Goal: Task Accomplishment & Management: Manage account settings

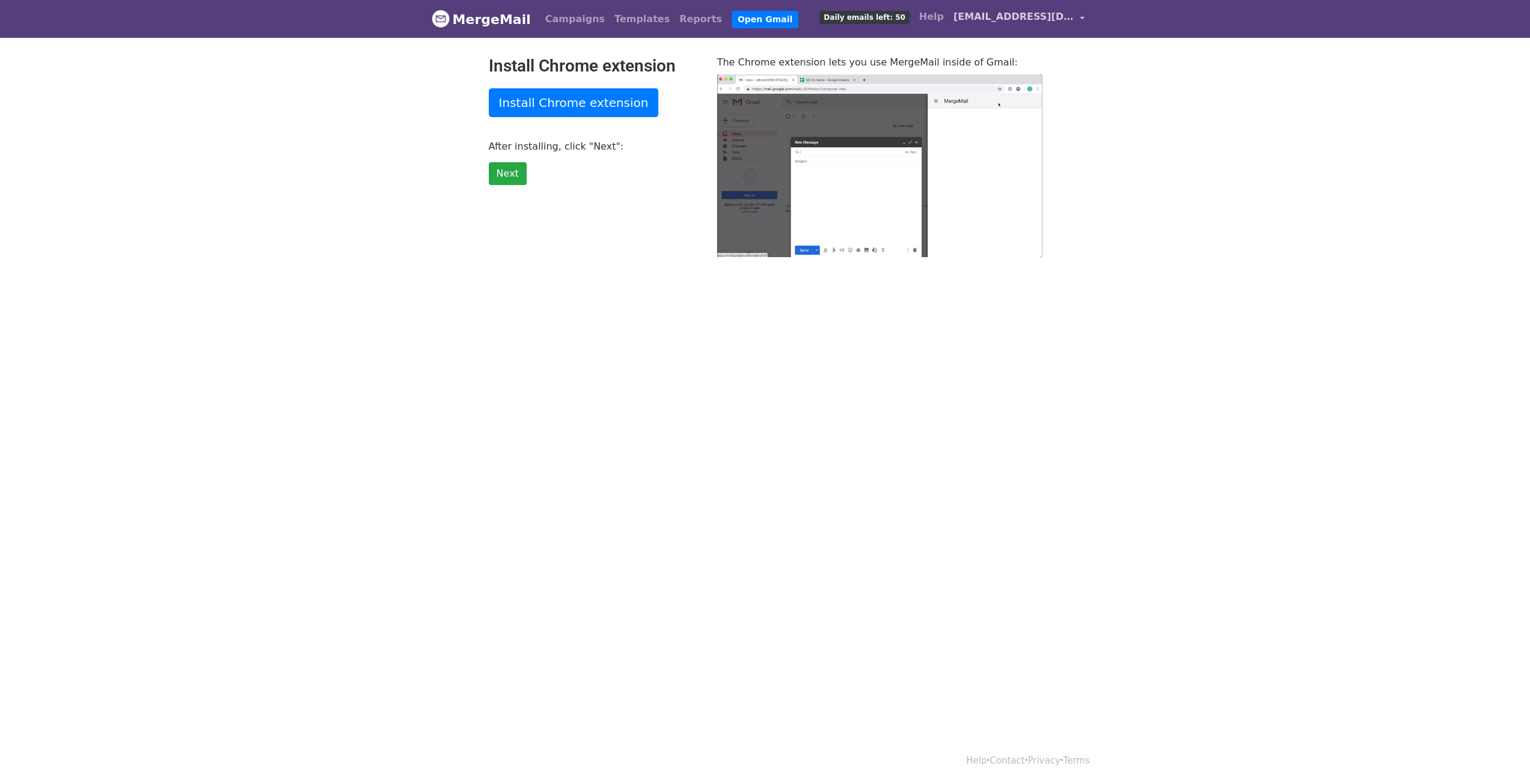
click at [1055, 14] on span "[EMAIL_ADDRESS][DOMAIN_NAME]" at bounding box center [1013, 17] width 120 height 14
click at [1013, 51] on link "Account" at bounding box center [1025, 50] width 127 height 20
type input "24.56"
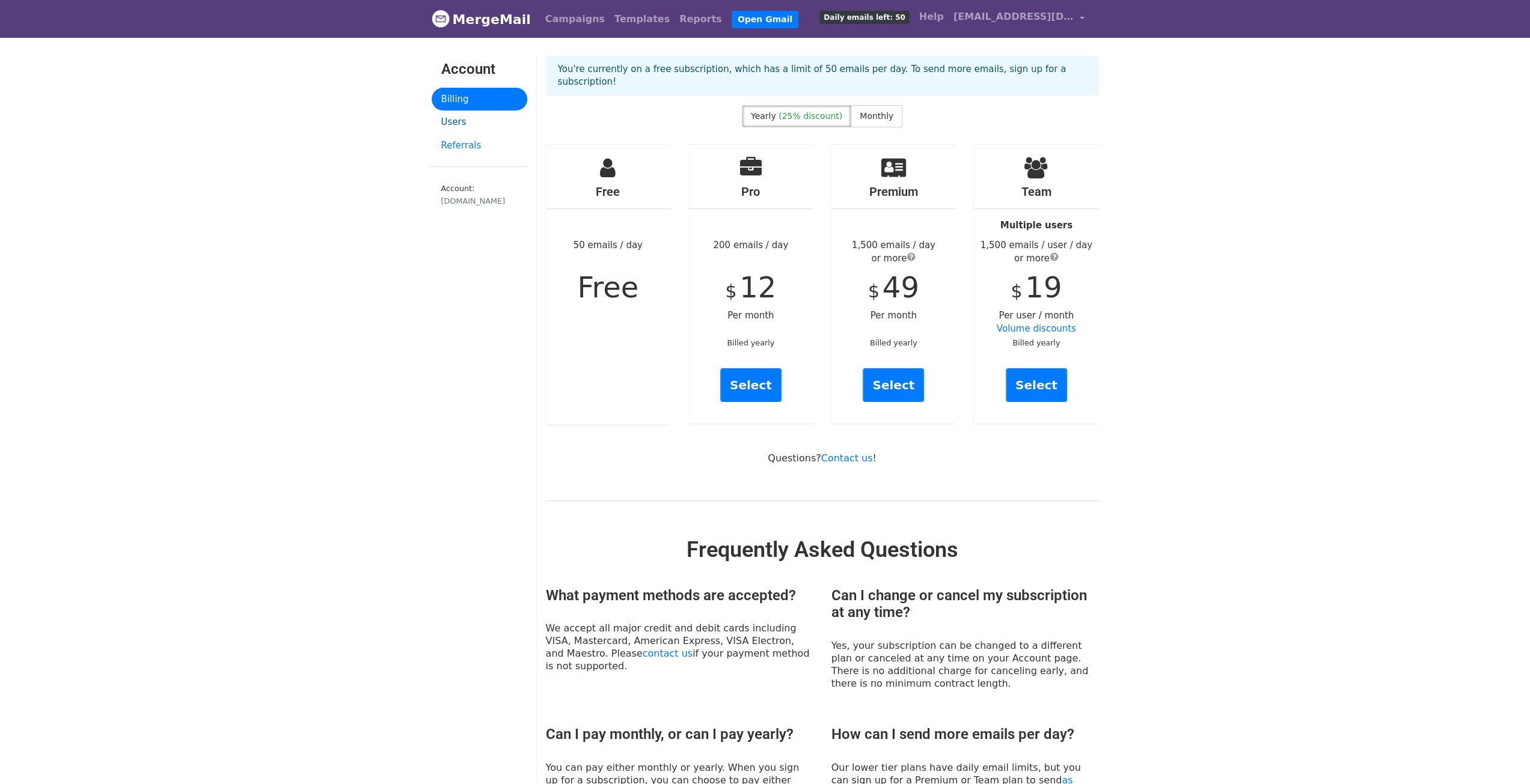
click at [453, 121] on link "Users" at bounding box center [479, 122] width 95 height 23
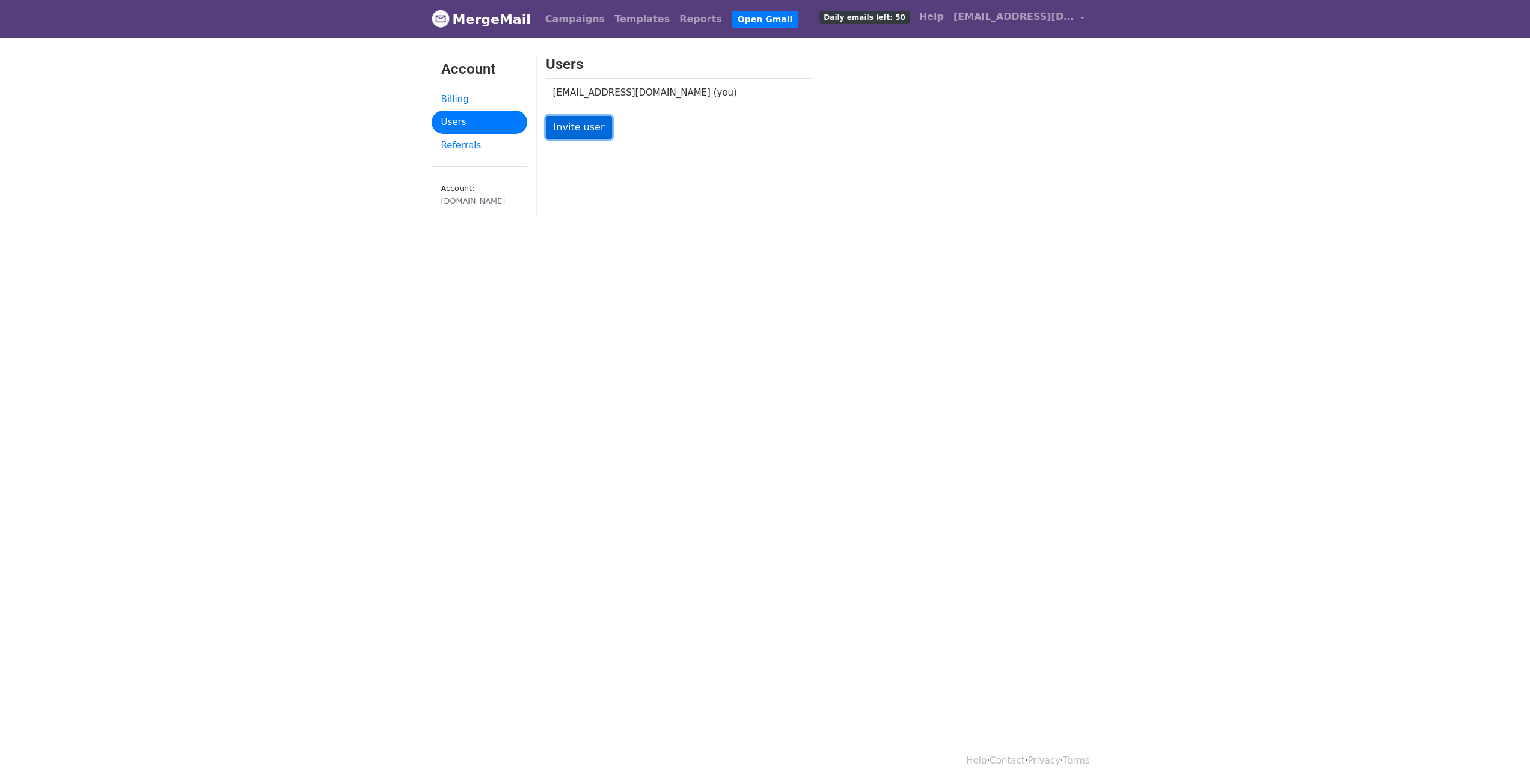
click at [581, 131] on link "Invite user" at bounding box center [579, 127] width 67 height 23
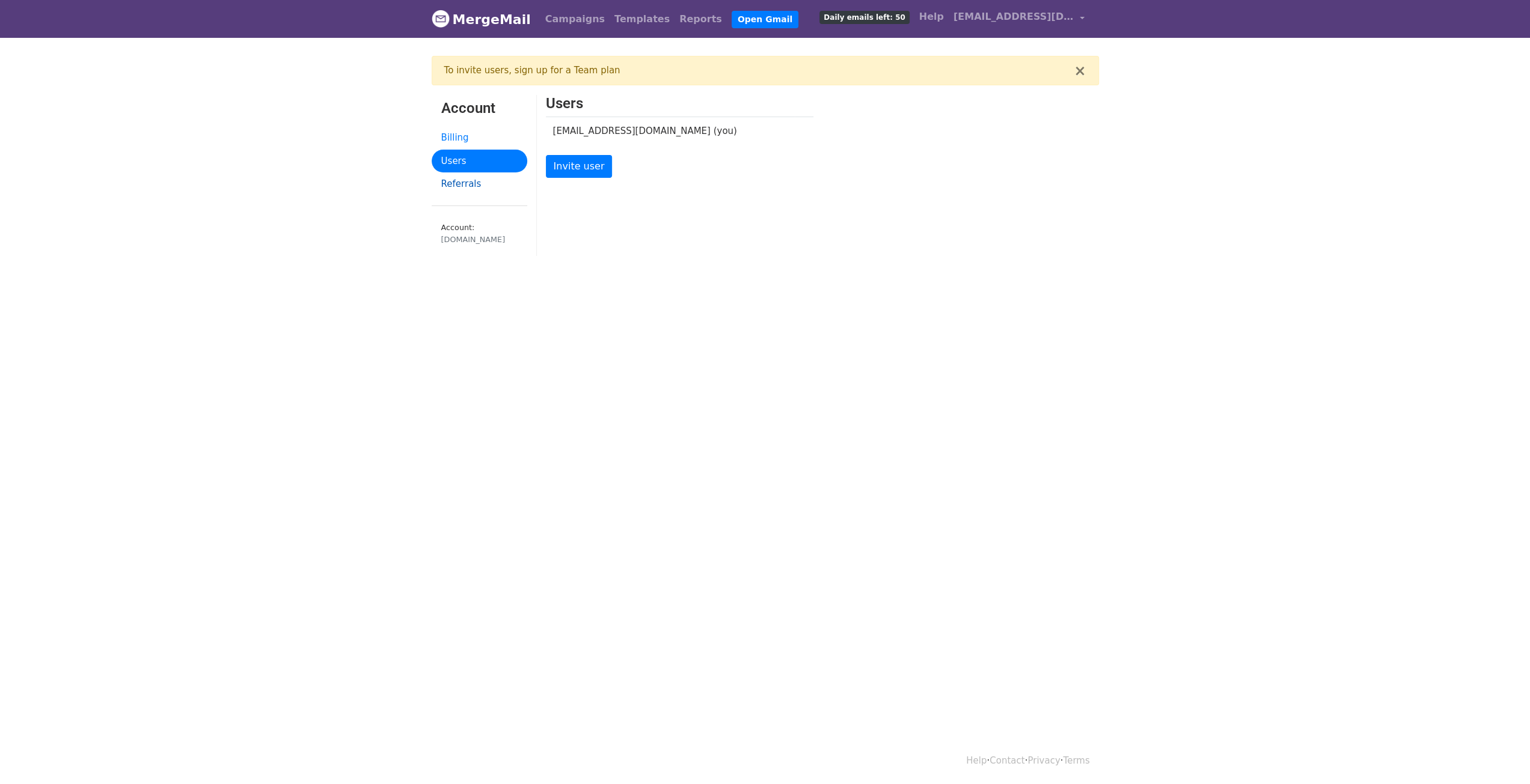
click at [471, 181] on link "Referrals" at bounding box center [479, 184] width 95 height 23
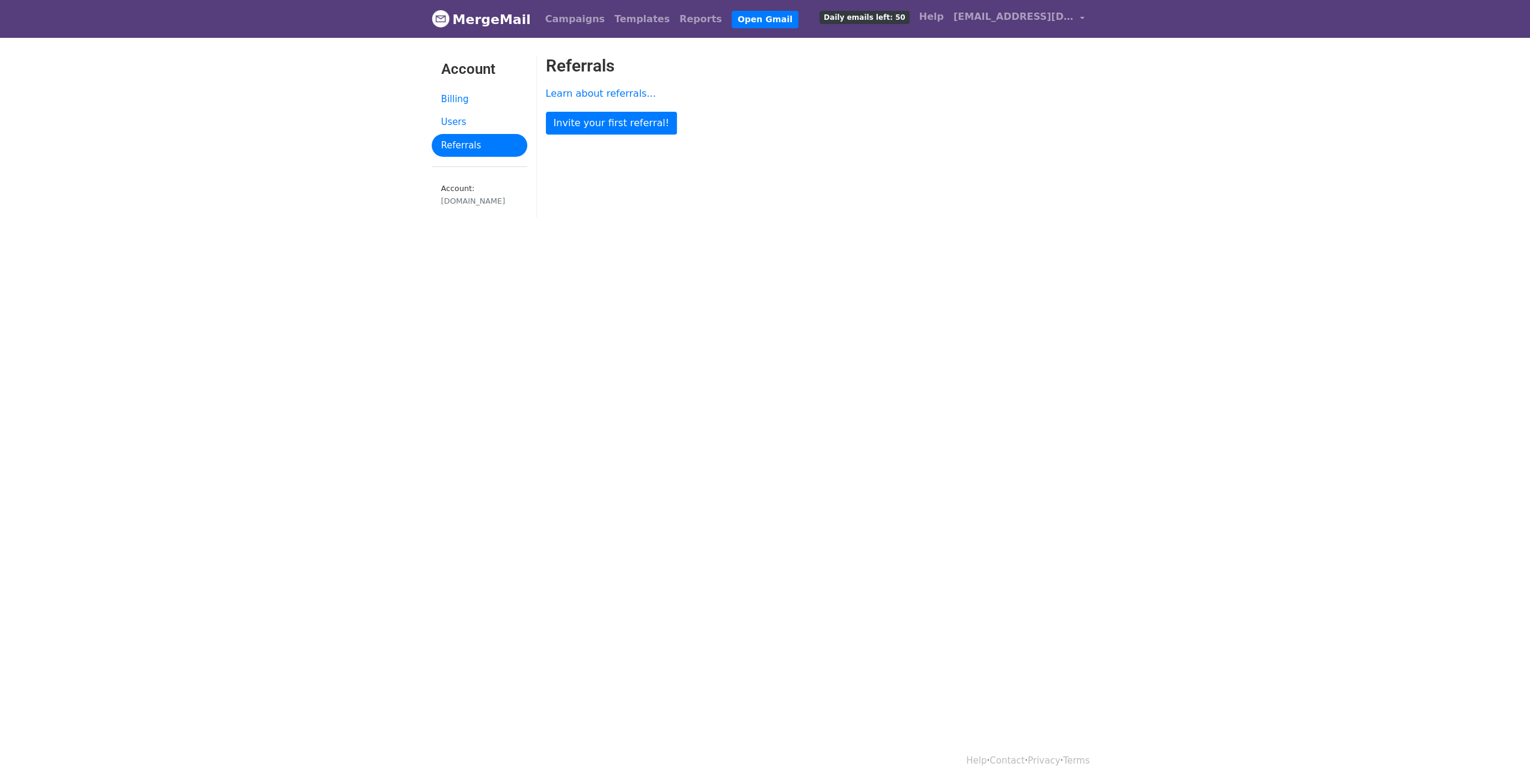
click at [474, 196] on div "[DOMAIN_NAME]" at bounding box center [479, 201] width 77 height 11
click at [451, 95] on link "Billing" at bounding box center [479, 99] width 95 height 23
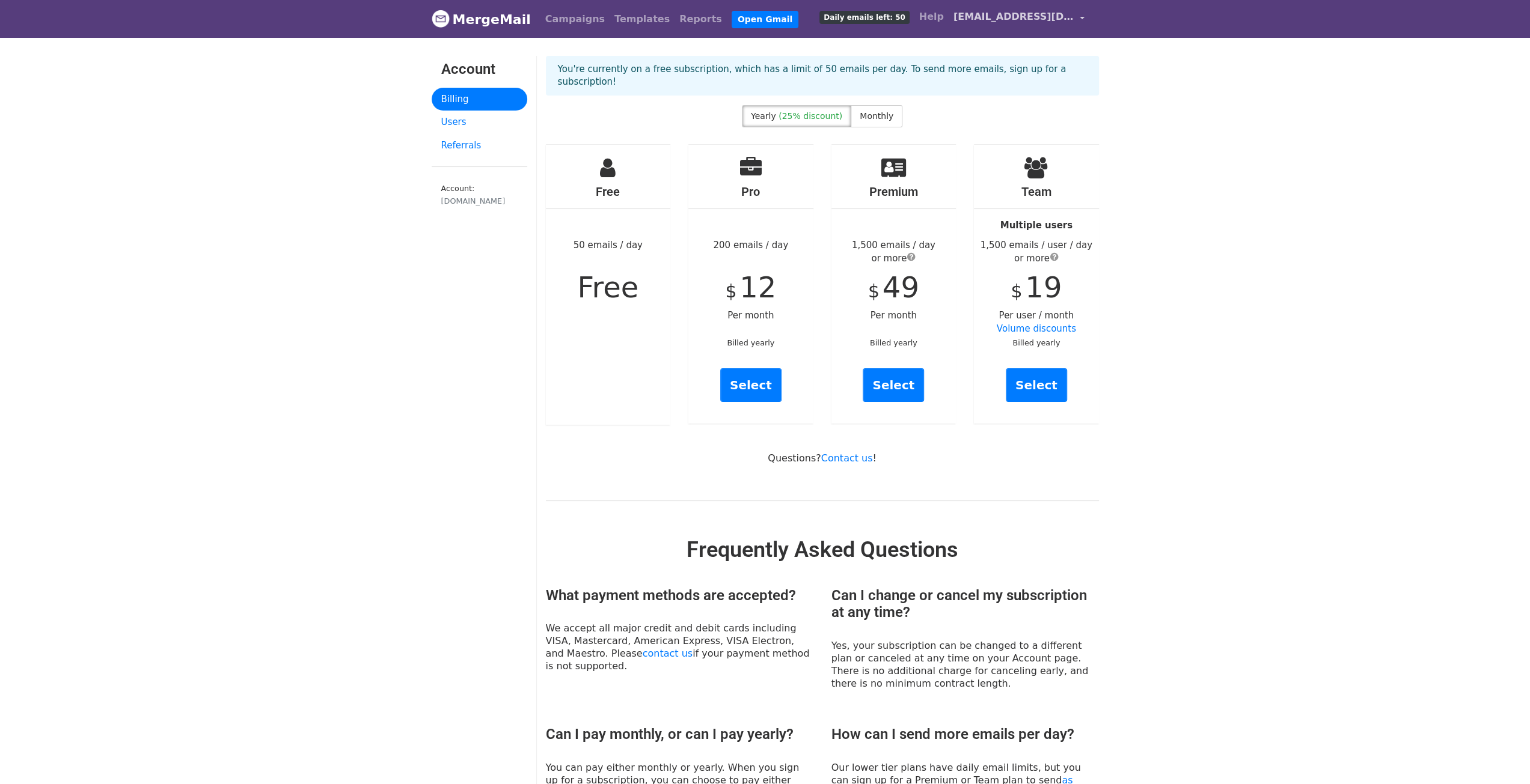
click at [1041, 19] on span "[EMAIL_ADDRESS][DOMAIN_NAME]" at bounding box center [1013, 17] width 120 height 14
click at [1018, 102] on link "Notification Settings" at bounding box center [1025, 107] width 127 height 20
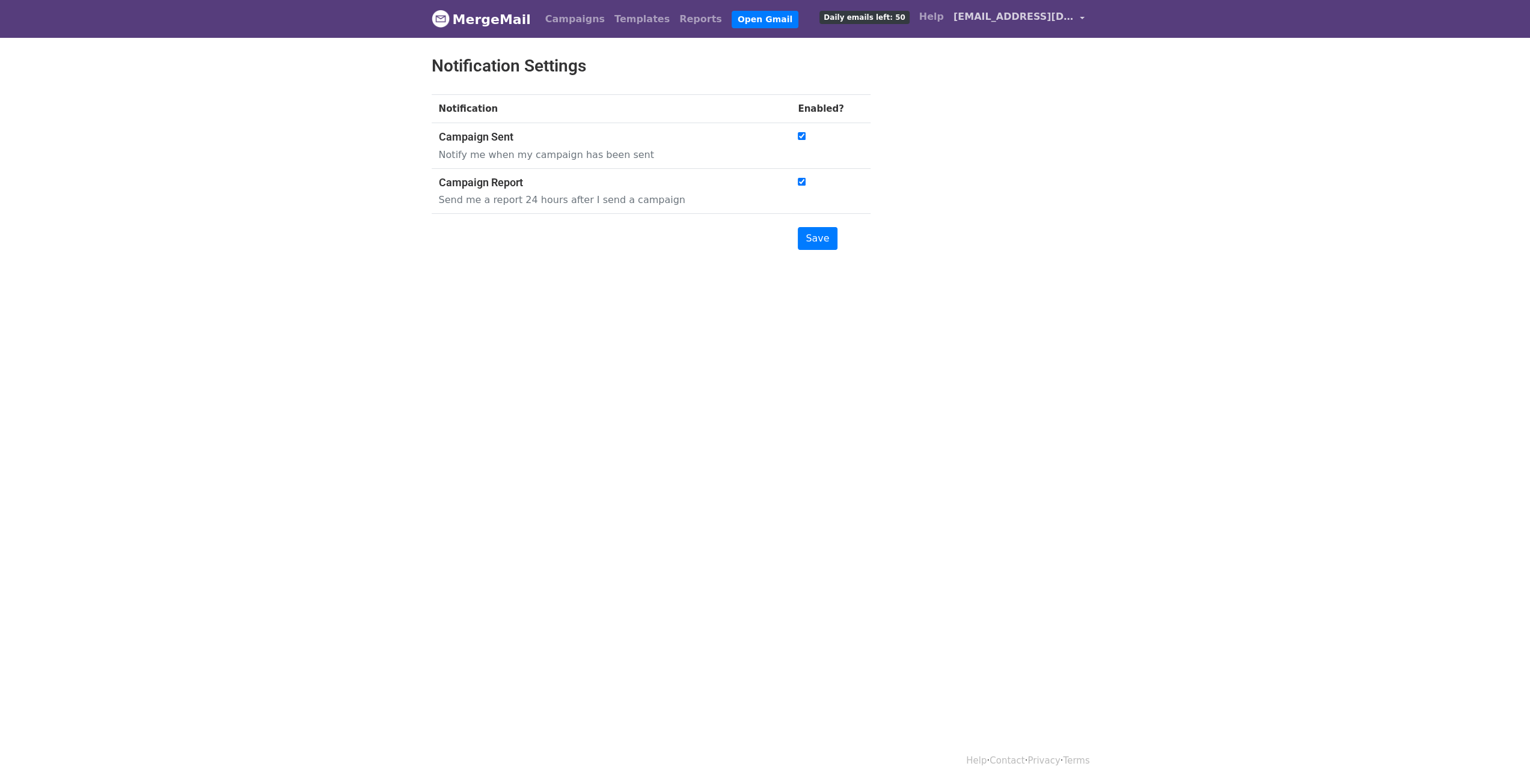
click at [1022, 22] on span "[EMAIL_ADDRESS][DOMAIN_NAME]" at bounding box center [1013, 17] width 120 height 14
click at [1017, 92] on link "Integrations" at bounding box center [1025, 88] width 127 height 20
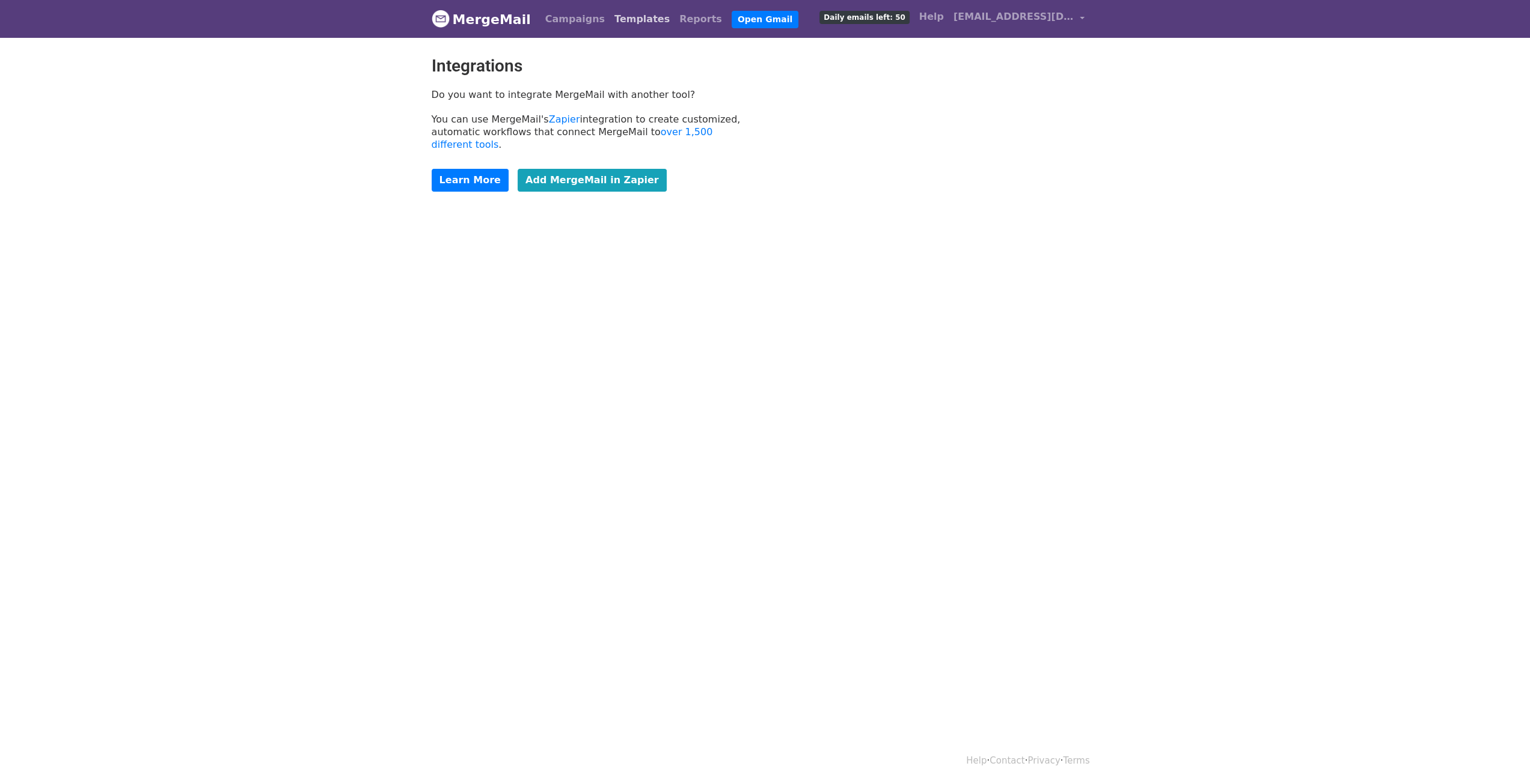
click at [610, 23] on link "Templates" at bounding box center [642, 20] width 65 height 24
